Goal: Find specific page/section: Find specific page/section

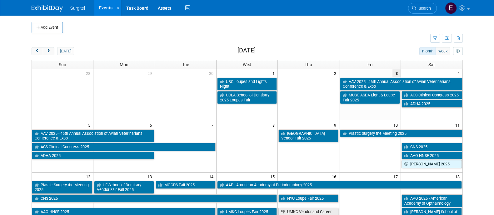
click at [273, 38] on td at bounding box center [231, 38] width 399 height 11
drag, startPoint x: 491, startPoint y: 73, endPoint x: 486, endPoint y: 115, distance: 42.5
click at [486, 115] on body "Surgitel Events Add Event Bulk Upload Events Shareable Event Boards Recently Vi…" at bounding box center [247, 107] width 494 height 215
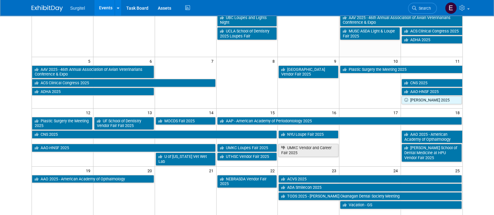
scroll to position [66, 0]
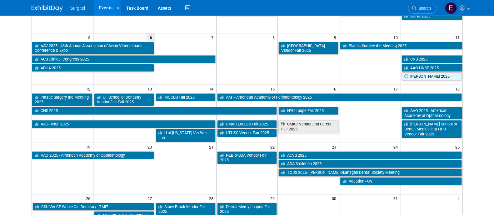
scroll to position [89, 0]
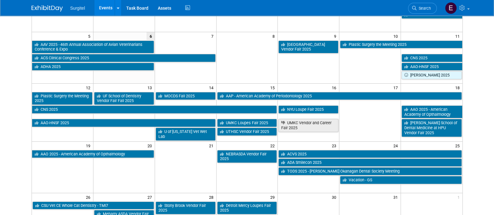
click at [486, 84] on body "Surgitel Events Add Event Bulk Upload Events Shareable Event Boards Recently Vi…" at bounding box center [247, 18] width 494 height 215
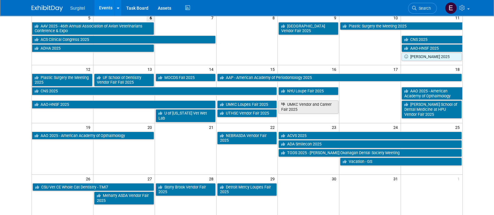
scroll to position [0, 0]
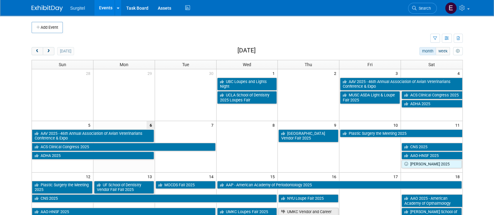
click at [268, 7] on div "Surgitel Events Add Event Bulk Upload Events Shareable Event Boards Recently Vi…" at bounding box center [248, 8] width 432 height 16
click at [413, 6] on icon at bounding box center [415, 8] width 4 height 4
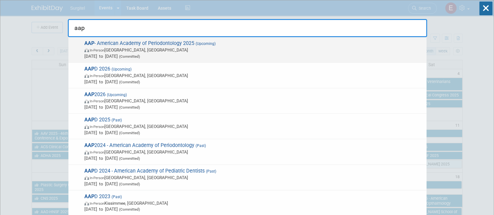
type input "aap"
click at [362, 53] on span "Oct 15, 2025 to Oct 18, 2025 (Committed)" at bounding box center [253, 56] width 339 height 6
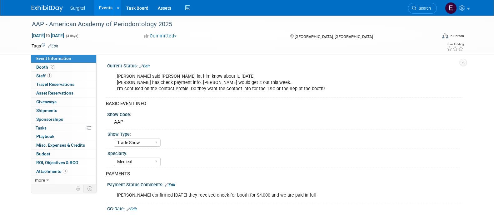
select select "Trade Show"
select select "Medical"
select select "No"
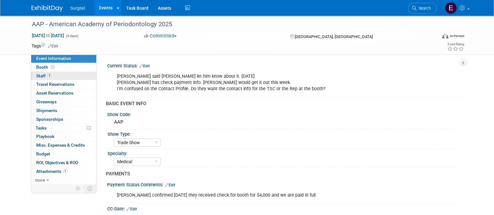
click at [74, 72] on link "1 Staff 1" at bounding box center [63, 76] width 65 height 8
